Goal: Task Accomplishment & Management: Manage account settings

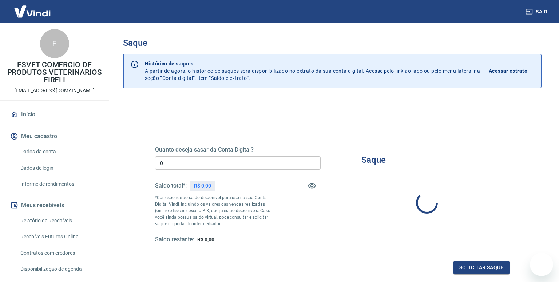
type input "R$ 0,00"
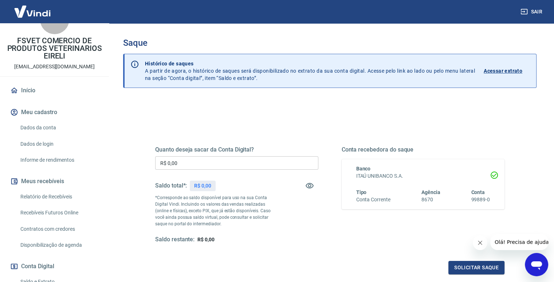
scroll to position [36, 0]
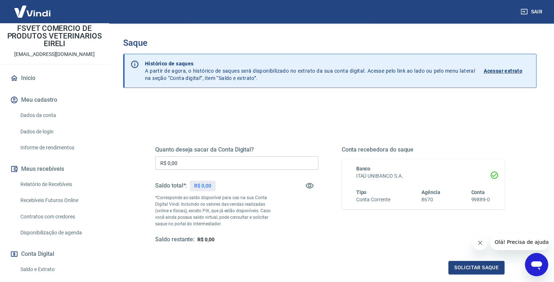
click at [75, 187] on link "Relatório de Recebíveis" at bounding box center [58, 184] width 83 height 15
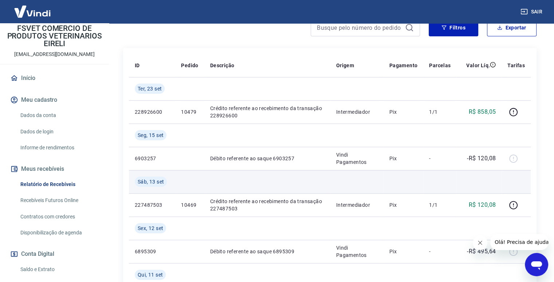
scroll to position [109, 0]
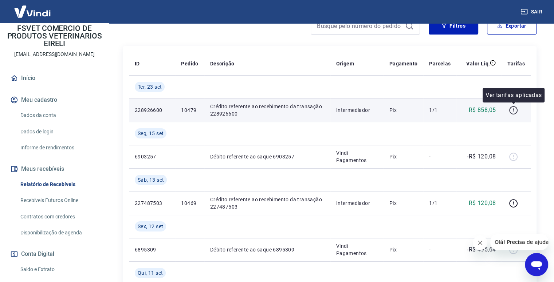
click at [513, 110] on icon "button" at bounding box center [512, 109] width 1 height 2
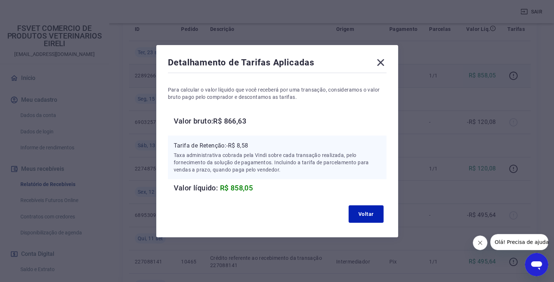
scroll to position [146, 0]
click at [370, 213] on button "Voltar" at bounding box center [365, 214] width 35 height 17
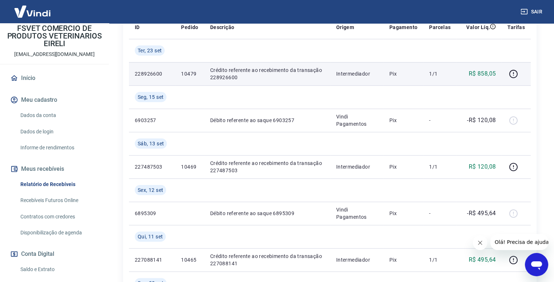
click at [258, 74] on p "Crédito referente ao recebimento da transação 228926600" at bounding box center [267, 74] width 114 height 15
drag, startPoint x: 115, startPoint y: 71, endPoint x: 137, endPoint y: 74, distance: 22.7
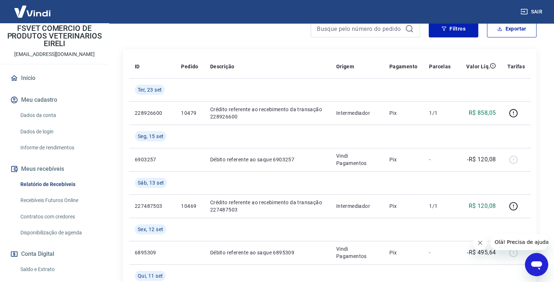
scroll to position [73, 0]
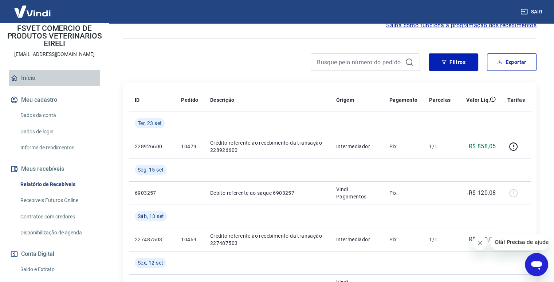
click at [72, 80] on link "Início" at bounding box center [54, 78] width 91 height 16
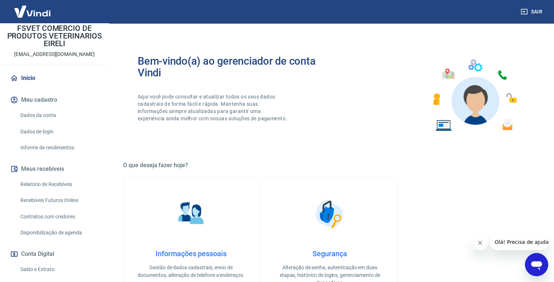
click at [61, 97] on button "Meu cadastro" at bounding box center [54, 100] width 91 height 16
